Goal: Navigation & Orientation: Find specific page/section

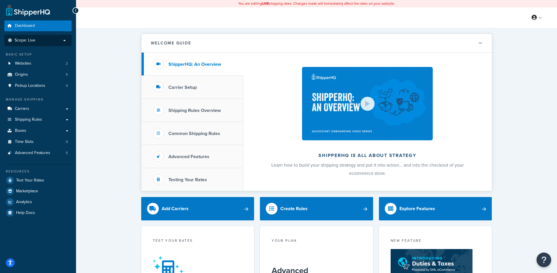
click at [40, 42] on p "Scope: Live" at bounding box center [38, 40] width 62 height 5
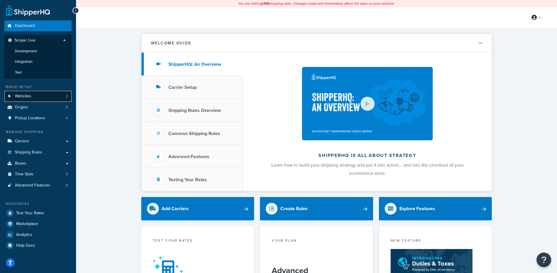
click at [32, 95] on link "Websites 2" at bounding box center [37, 96] width 67 height 11
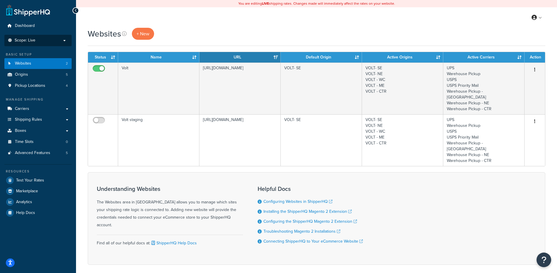
click at [37, 39] on p "Scope: Live" at bounding box center [38, 40] width 62 height 5
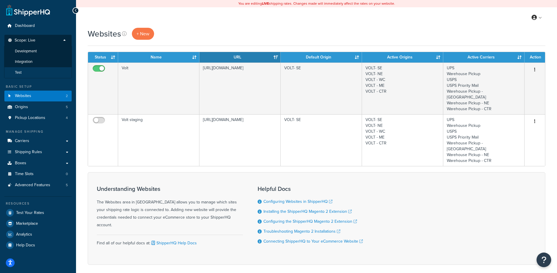
click at [35, 68] on li "Test" at bounding box center [38, 72] width 68 height 11
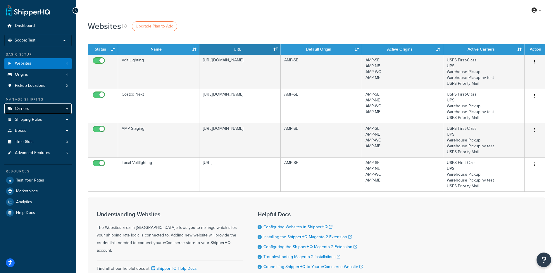
click at [36, 111] on link "Carriers" at bounding box center [37, 109] width 67 height 11
